Goal: Task Accomplishment & Management: Use online tool/utility

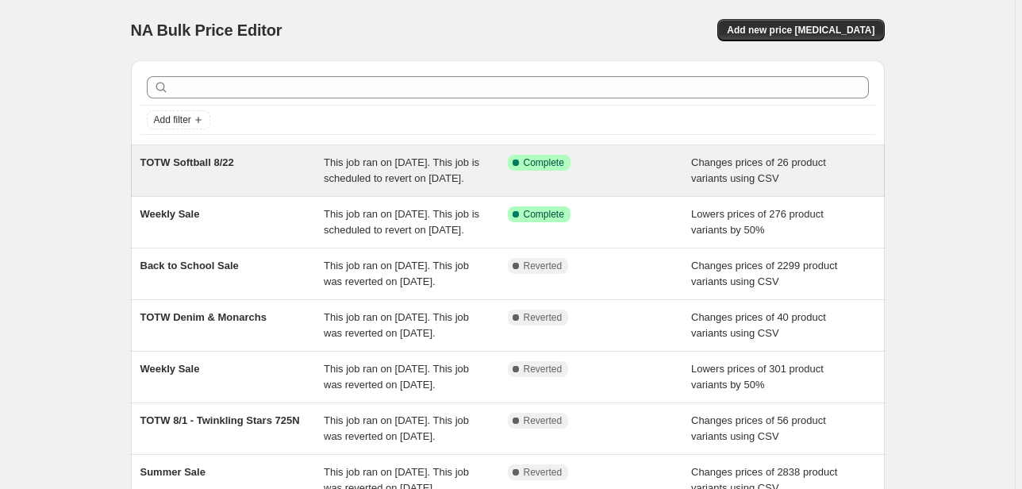
click at [394, 159] on span "This job ran on [DATE]. This job is scheduled to revert on [DATE]." at bounding box center [402, 170] width 156 height 28
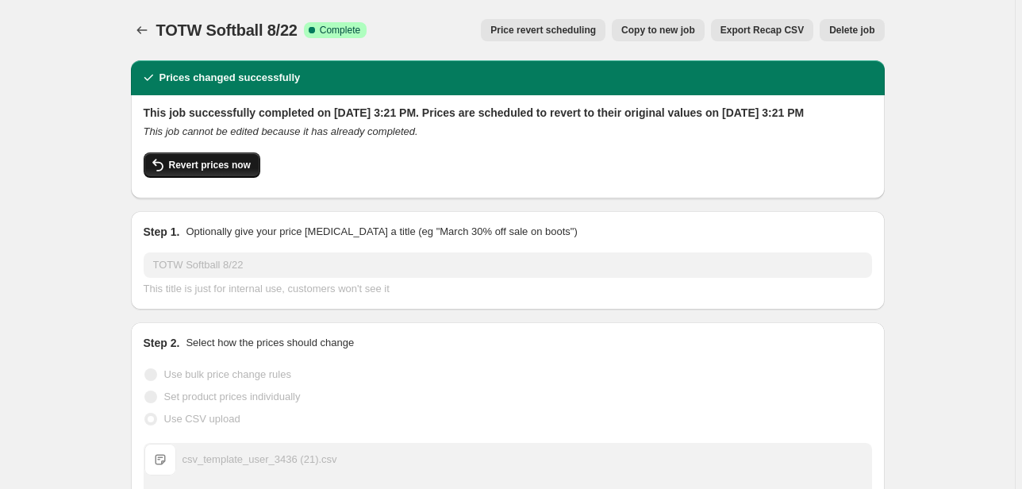
click at [219, 174] on button "Revert prices now" at bounding box center [202, 164] width 117 height 25
checkbox input "false"
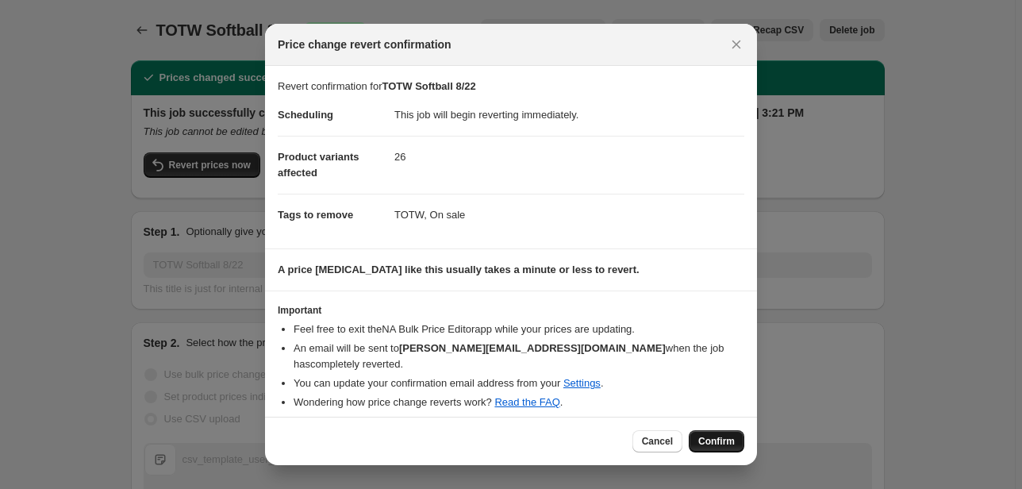
click at [706, 437] on span "Confirm" at bounding box center [716, 441] width 37 height 13
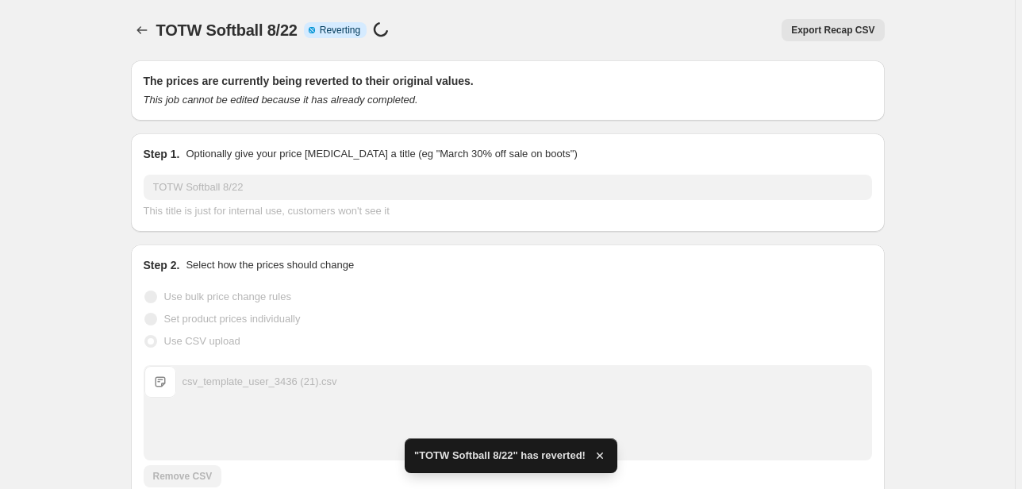
checkbox input "true"
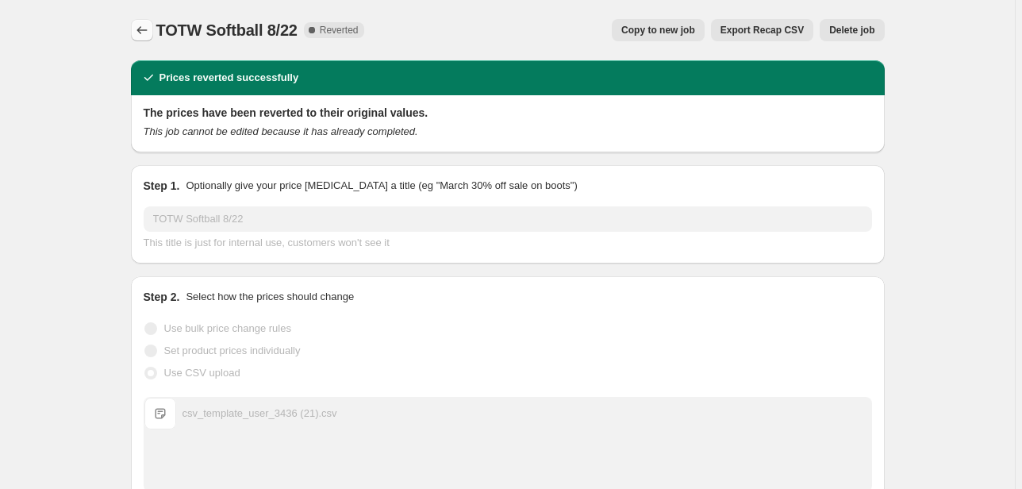
click at [147, 33] on icon "Price change jobs" at bounding box center [142, 30] width 16 height 16
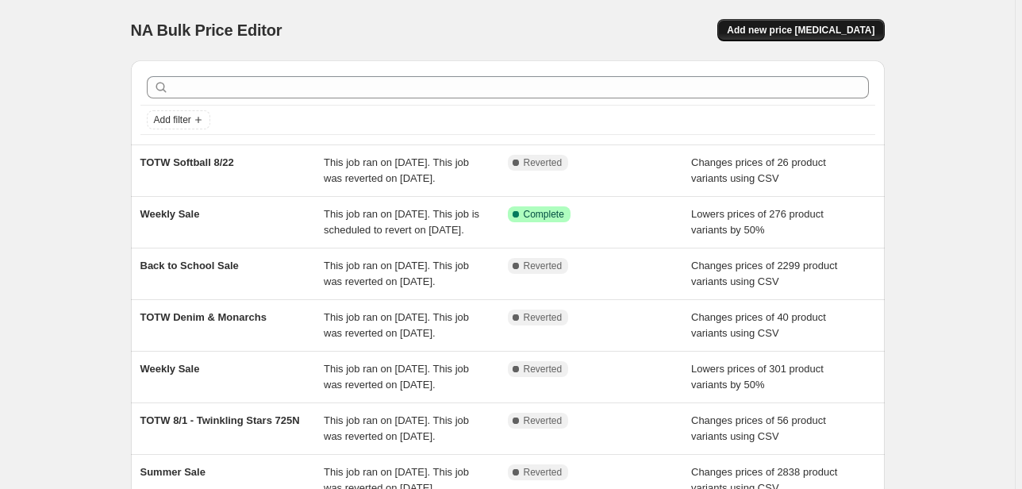
click at [836, 37] on button "Add new price [MEDICAL_DATA]" at bounding box center [801, 30] width 167 height 22
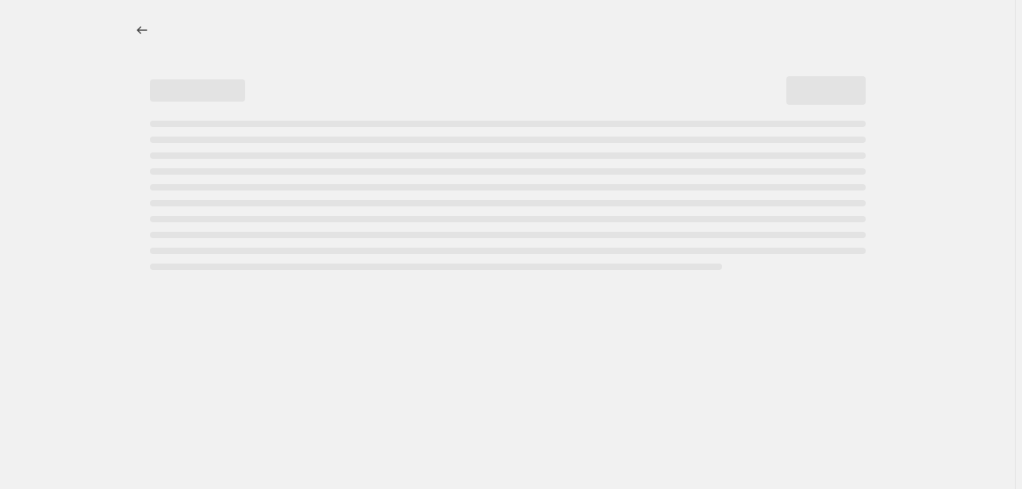
select select "percentage"
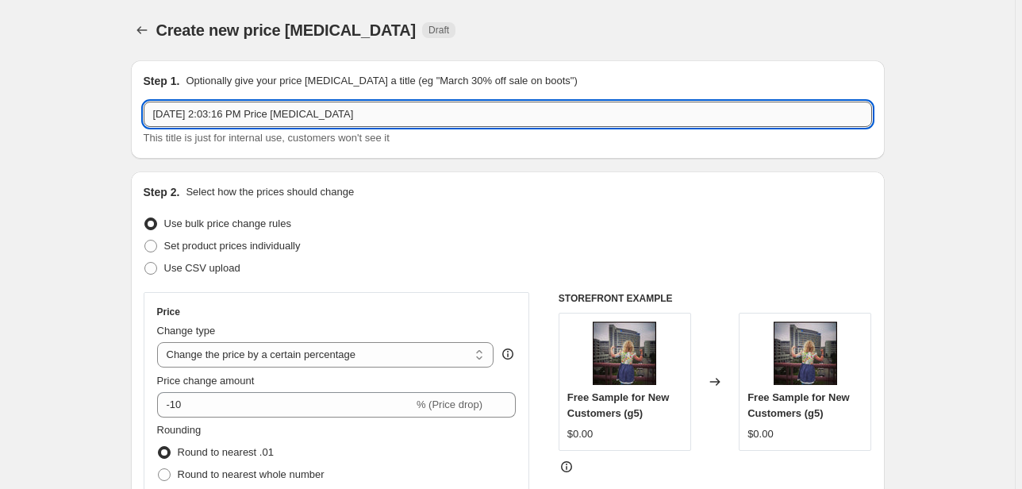
click at [344, 117] on input "[DATE] 2:03:16 PM Price [MEDICAL_DATA]" at bounding box center [508, 114] width 729 height 25
click at [344, 117] on input "Aug 21, 2025, 2:03:16 PM Price change job" at bounding box center [508, 114] width 729 height 25
type input "t"
click at [211, 117] on input "TOTW Pickleball" at bounding box center [508, 114] width 729 height 25
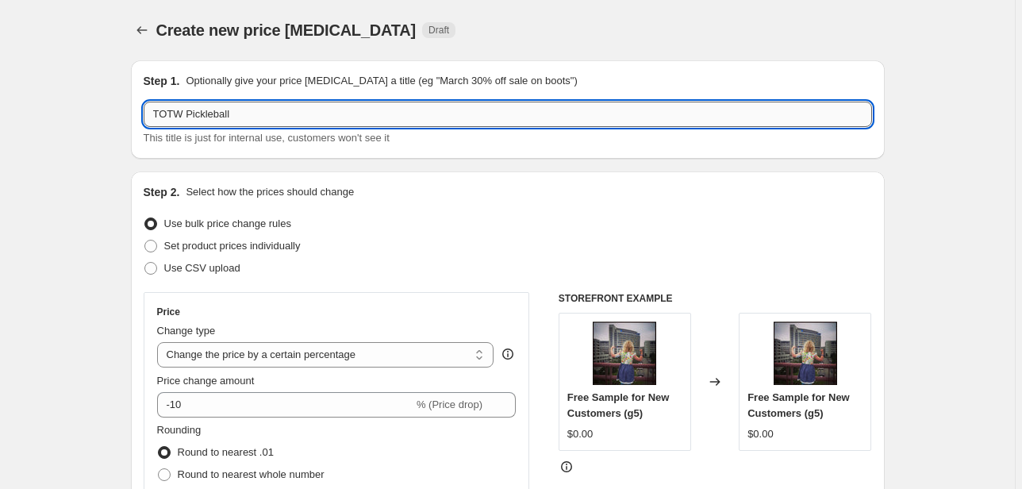
click at [211, 117] on input "TOTW Pickleball" at bounding box center [508, 114] width 729 height 25
click at [210, 117] on input "TOTW Pickleball" at bounding box center [508, 114] width 729 height 25
type input "TOTW Pickleball"
click at [216, 272] on span "Use CSV upload" at bounding box center [202, 268] width 76 height 12
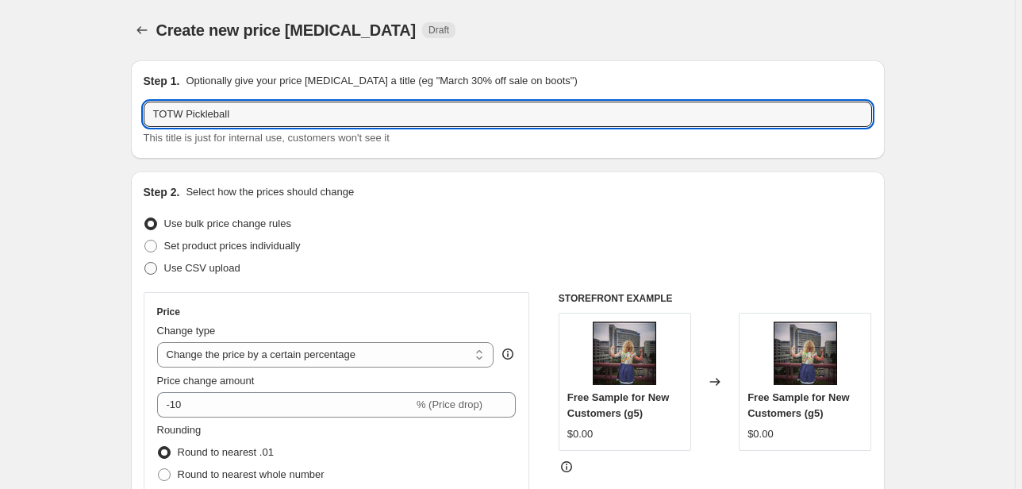
click at [145, 263] on input "Use CSV upload" at bounding box center [144, 262] width 1 height 1
radio input "true"
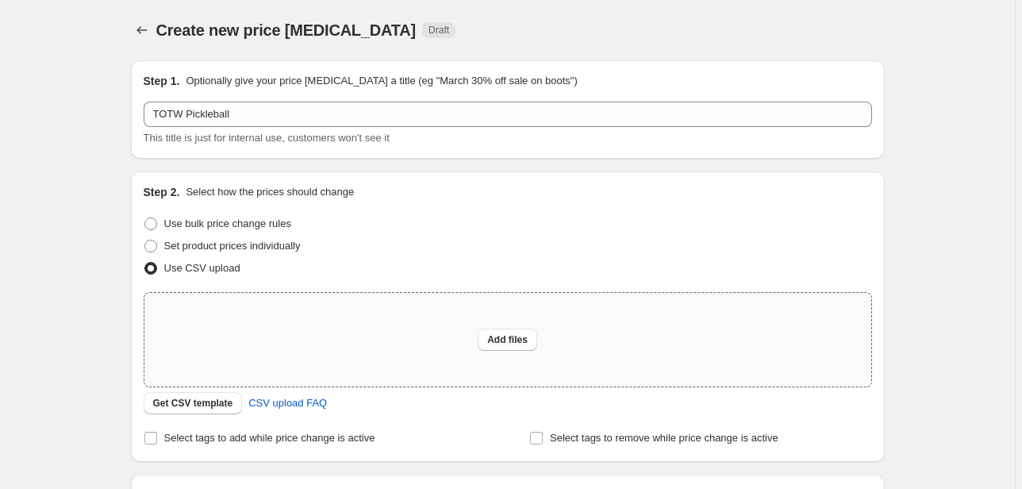
click at [298, 318] on div "Add files" at bounding box center [507, 340] width 727 height 94
type input "C:\fakepath\totw.csv"
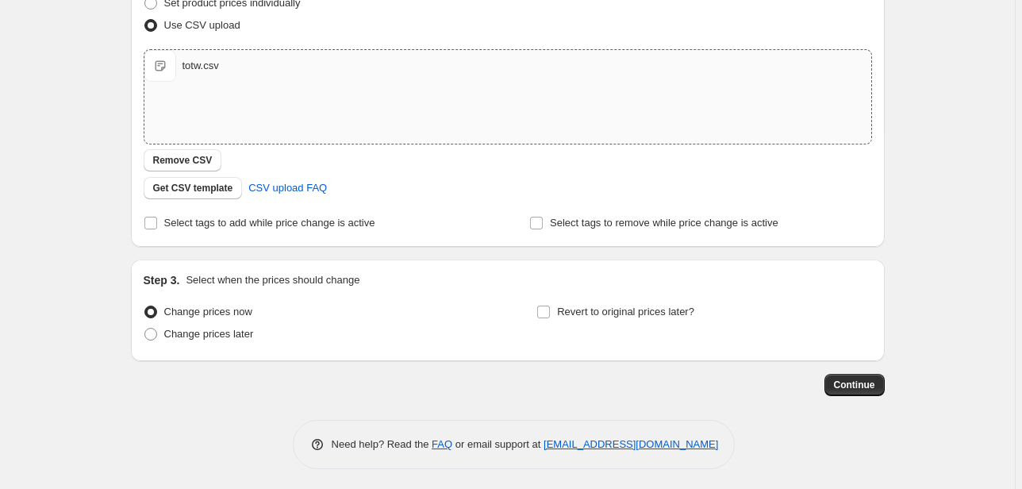
scroll to position [246, 0]
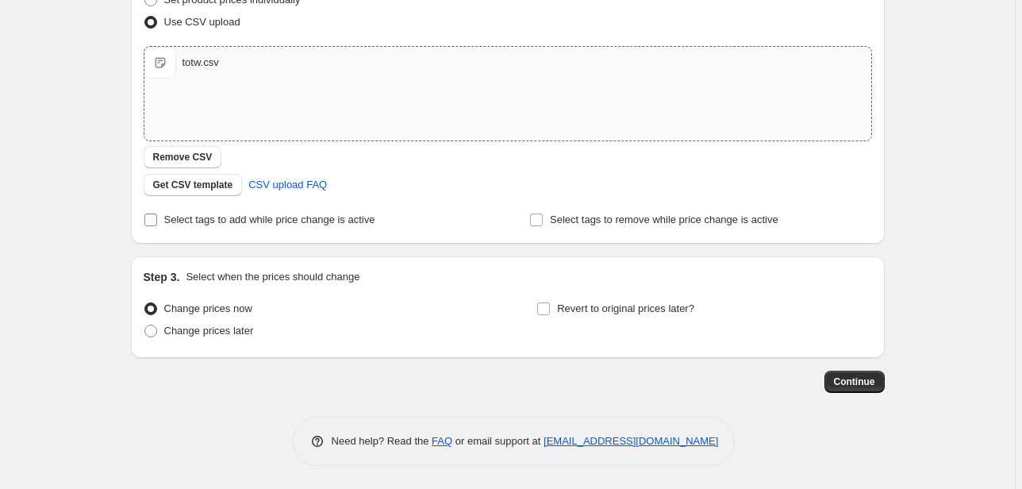
click at [287, 216] on span "Select tags to add while price change is active" at bounding box center [269, 220] width 211 height 12
click at [157, 216] on input "Select tags to add while price change is active" at bounding box center [150, 220] width 13 height 13
checkbox input "true"
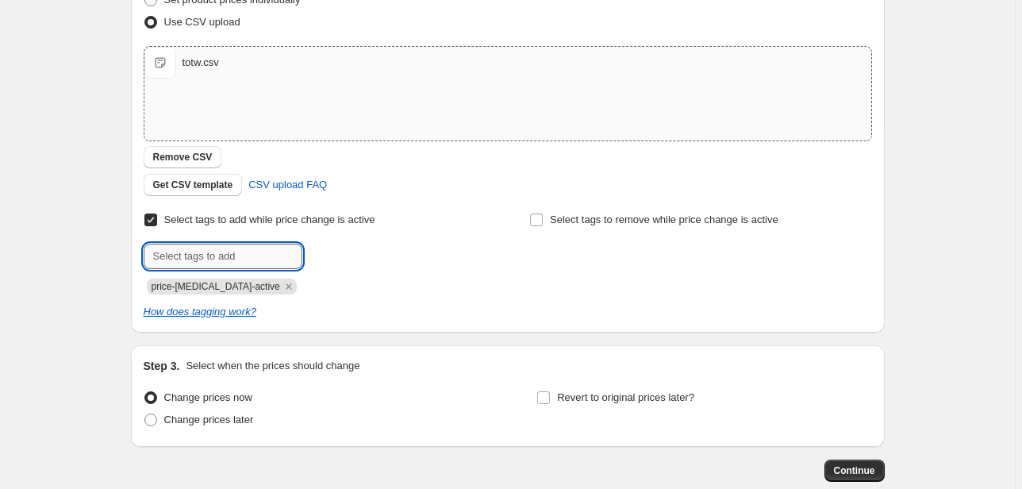
click at [248, 265] on input "text" at bounding box center [223, 256] width 159 height 25
type input "TOTW"
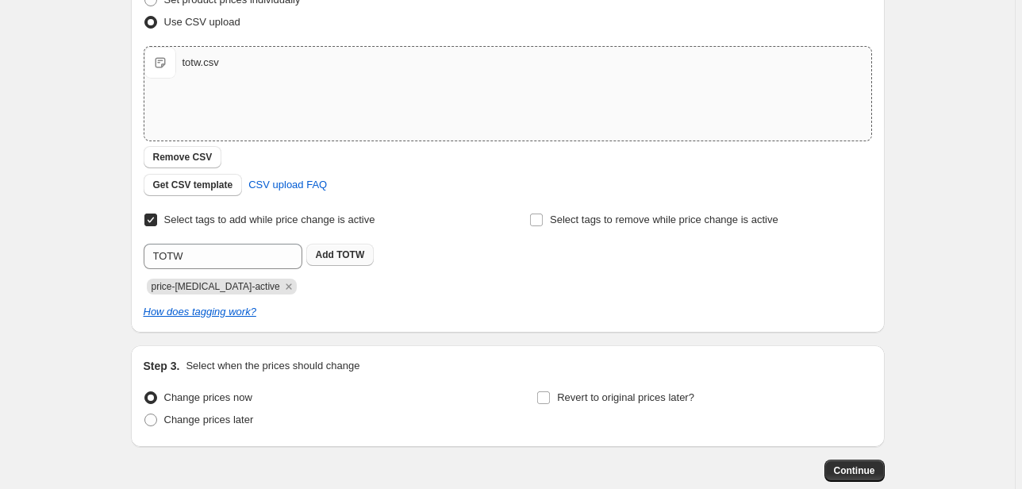
click at [333, 256] on b "Add" at bounding box center [325, 254] width 18 height 11
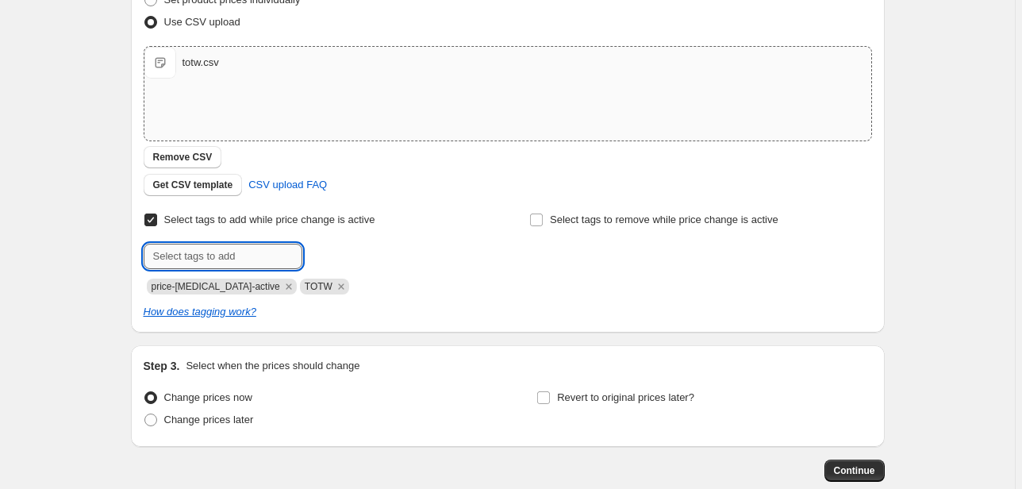
click at [292, 256] on input "text" at bounding box center [223, 256] width 159 height 25
type input "On sale"
click at [324, 242] on div "Select tags to add while price change is active Submit On sale Add On sale pric…" at bounding box center [315, 252] width 342 height 86
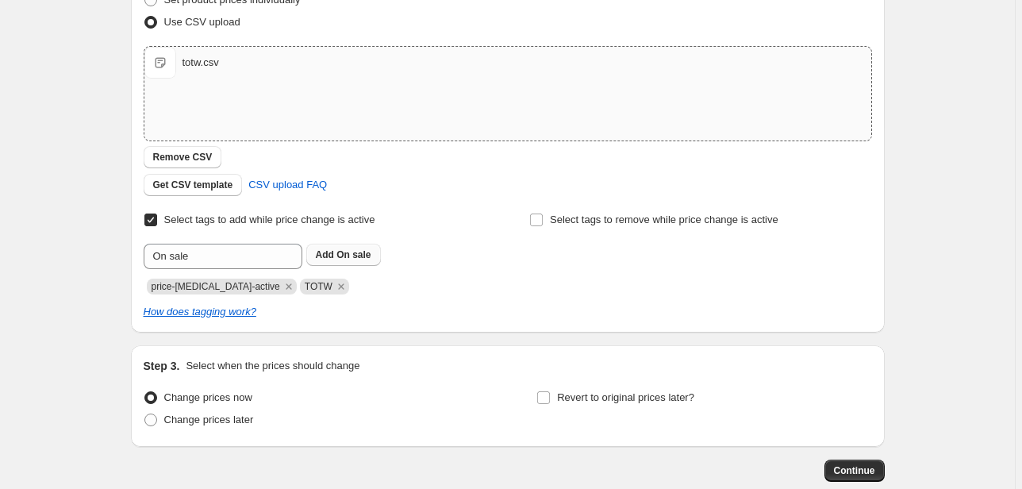
click at [338, 260] on button "Add On sale" at bounding box center [343, 255] width 75 height 22
click at [282, 283] on icon "Remove price-change-job-active" at bounding box center [289, 286] width 14 height 14
click at [667, 409] on div "Revert to original prices later?" at bounding box center [704, 411] width 335 height 48
click at [664, 403] on span "Revert to original prices later?" at bounding box center [625, 397] width 137 height 12
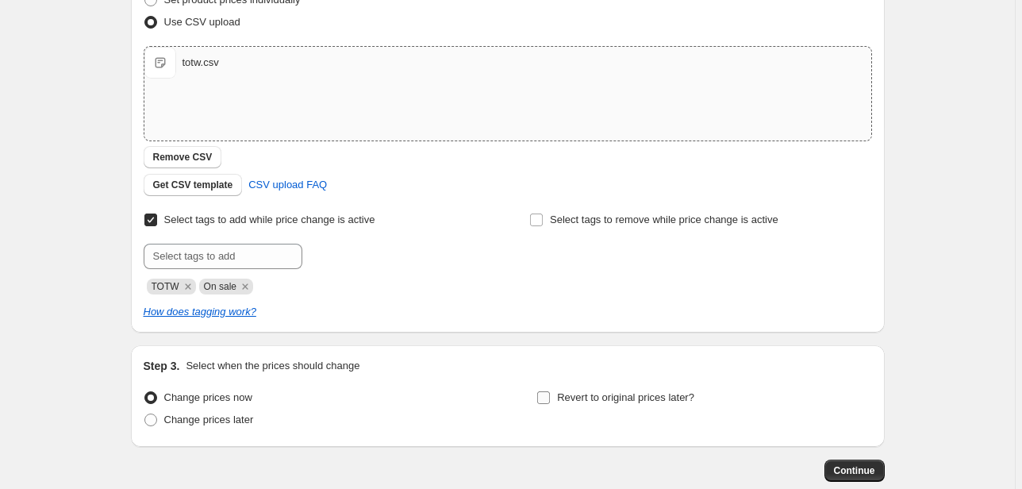
click at [550, 403] on input "Revert to original prices later?" at bounding box center [543, 397] width 13 height 13
checkbox input "true"
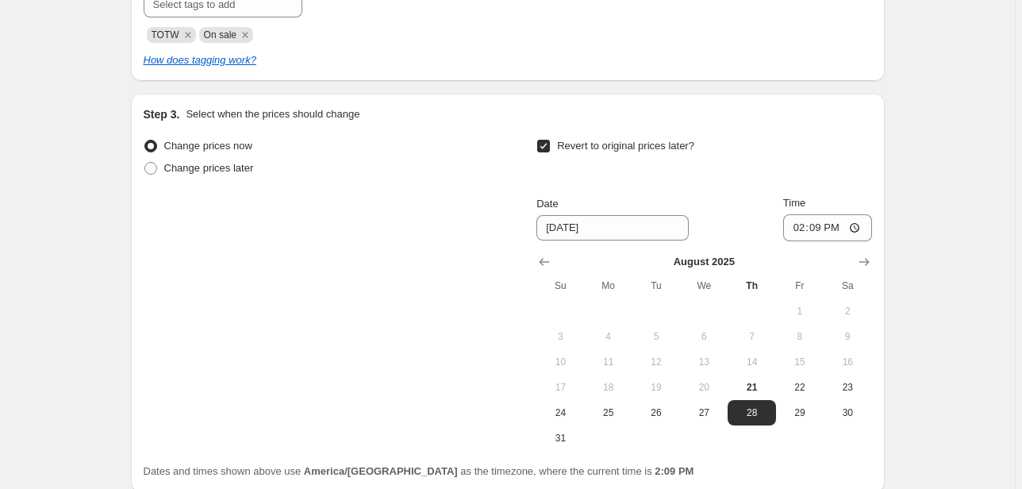
scroll to position [632, 0]
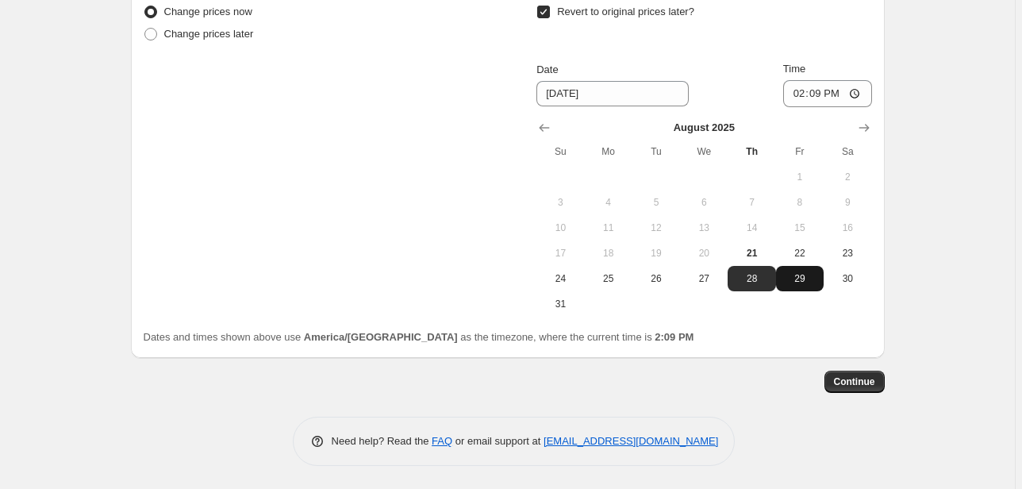
click at [815, 272] on span "29" at bounding box center [800, 278] width 35 height 13
type input "8/29/2025"
click at [867, 379] on span "Continue" at bounding box center [854, 381] width 41 height 13
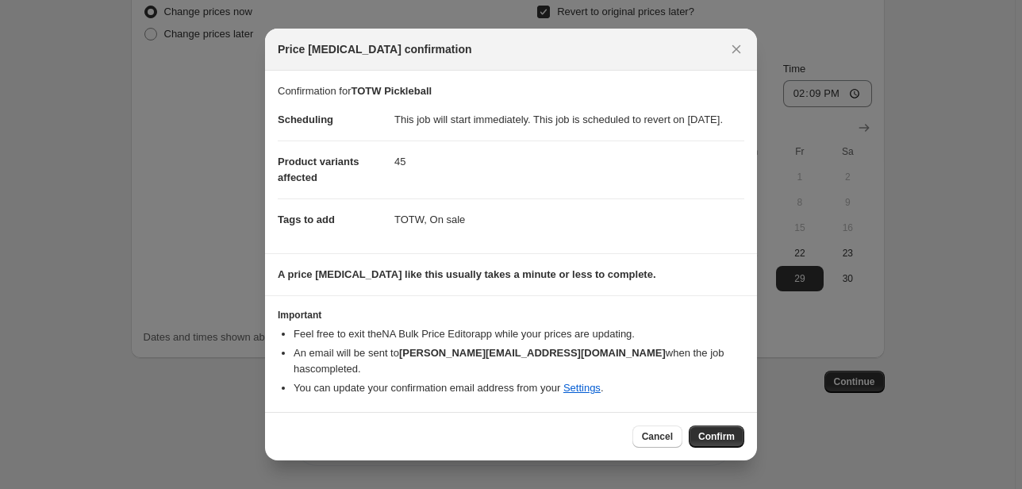
click at [917, 187] on div at bounding box center [511, 244] width 1022 height 489
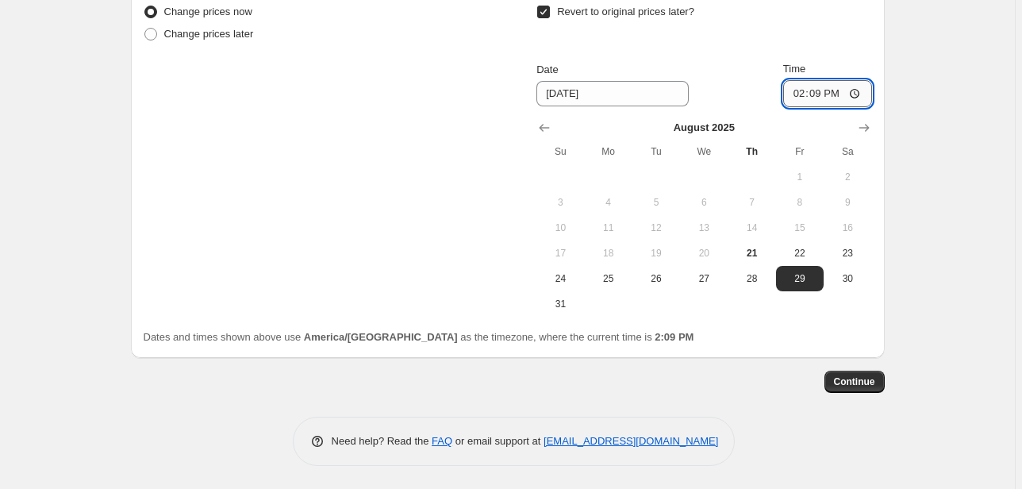
click at [794, 95] on input "14:09" at bounding box center [827, 93] width 89 height 27
type input "23:59"
click at [863, 384] on span "Continue" at bounding box center [854, 381] width 41 height 13
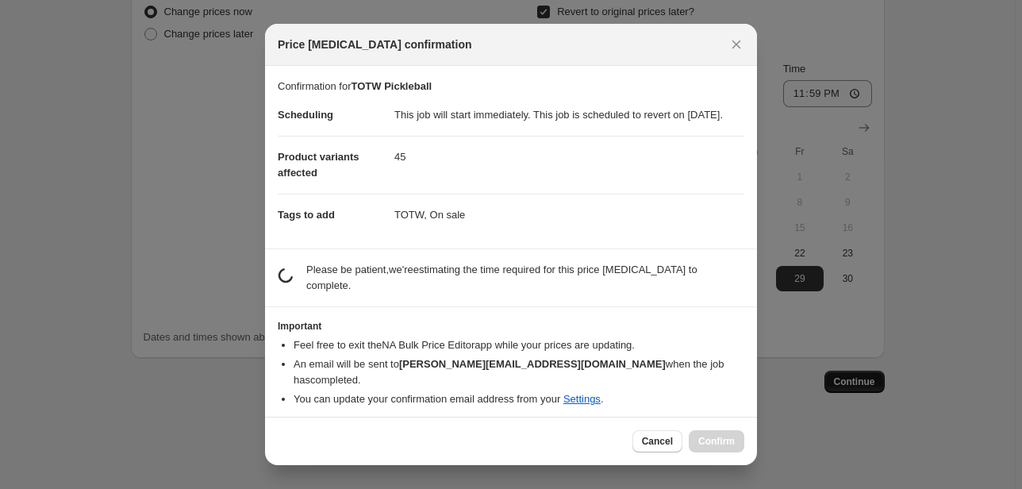
scroll to position [0, 0]
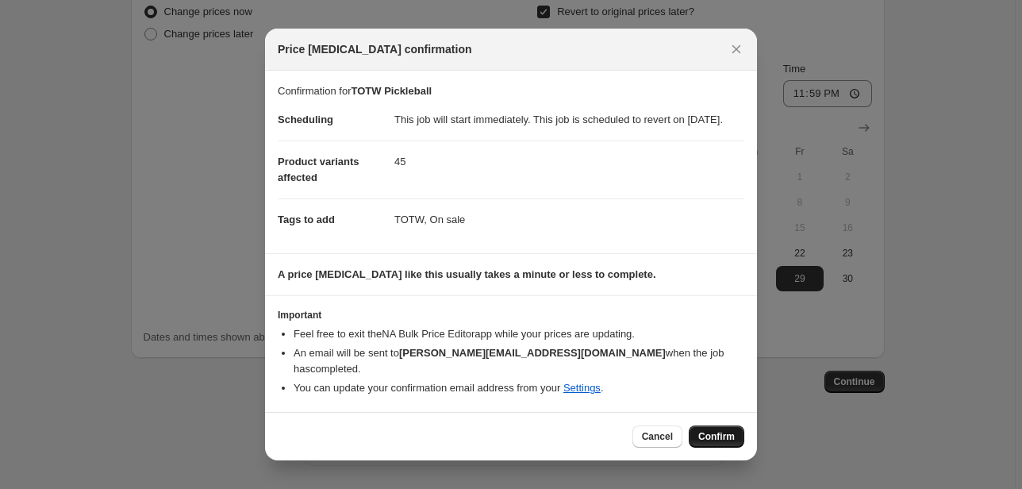
click at [706, 440] on span "Confirm" at bounding box center [716, 436] width 37 height 13
